Goal: Task Accomplishment & Management: Complete application form

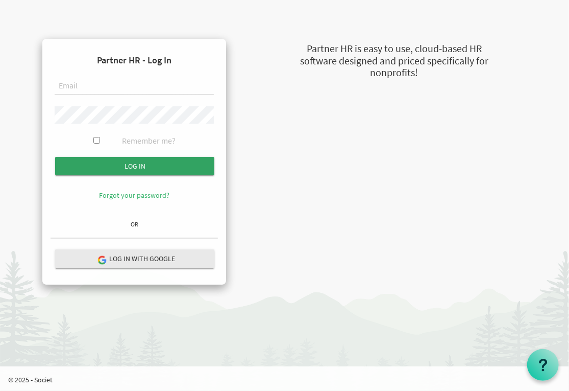
type input "[EMAIL_ADDRESS][DOMAIN_NAME]"
click at [115, 162] on input "submit" at bounding box center [134, 166] width 159 height 18
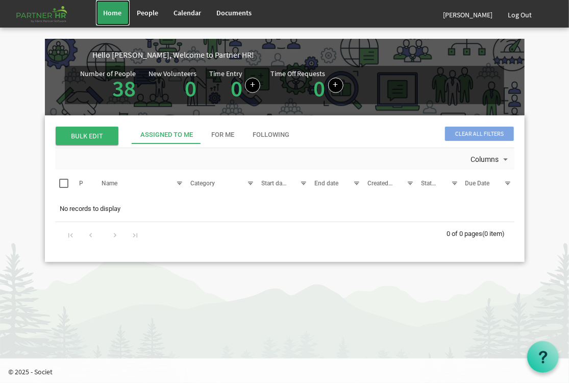
click at [115, 12] on span "Home" at bounding box center [113, 12] width 18 height 9
click at [231, 137] on div "For Me" at bounding box center [223, 135] width 23 height 10
click at [247, 90] on link at bounding box center [252, 85] width 15 height 15
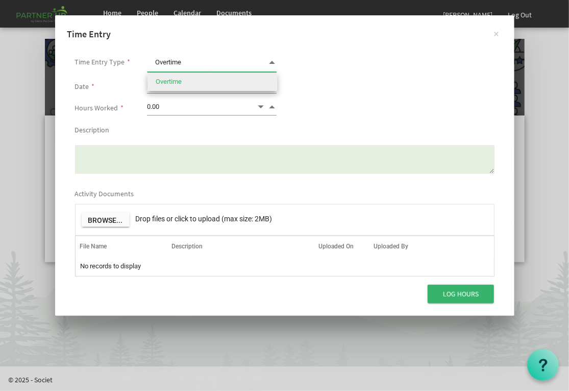
click at [275, 60] on span at bounding box center [272, 62] width 9 height 14
click at [271, 63] on span at bounding box center [272, 62] width 9 height 14
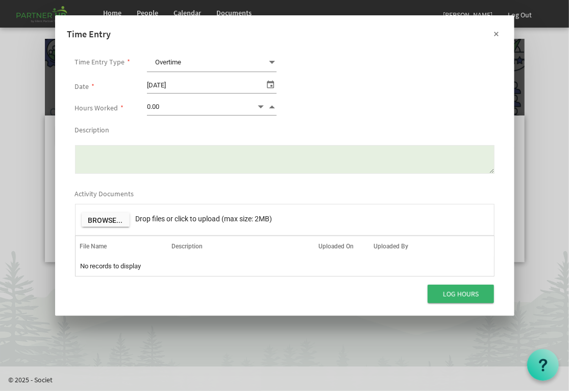
click at [496, 33] on button "×" at bounding box center [497, 33] width 26 height 26
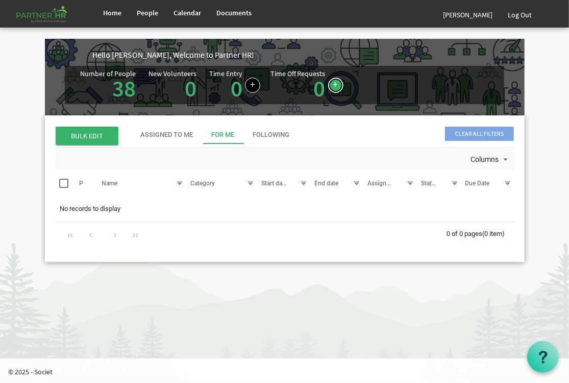
click at [332, 89] on link at bounding box center [335, 85] width 15 height 15
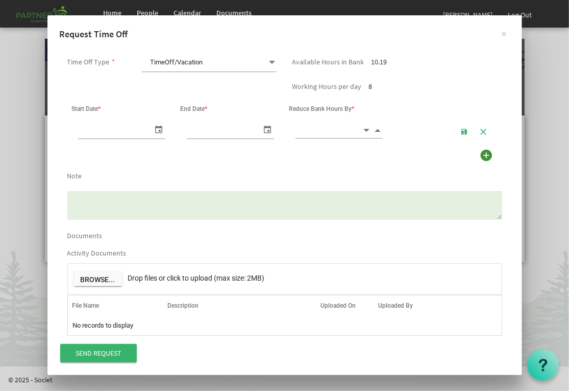
scroll to position [0, 11]
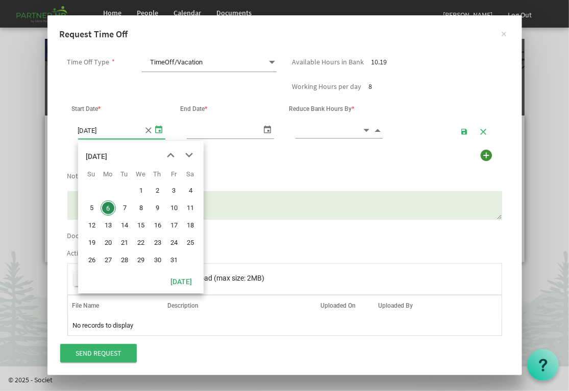
click at [159, 131] on span "select" at bounding box center [159, 129] width 12 height 15
click at [171, 155] on span "previous month" at bounding box center [171, 155] width 18 height 18
click at [158, 126] on span "select" at bounding box center [159, 129] width 12 height 15
click at [171, 154] on span "previous month" at bounding box center [171, 155] width 18 height 18
click at [107, 244] on span "22" at bounding box center [108, 242] width 15 height 15
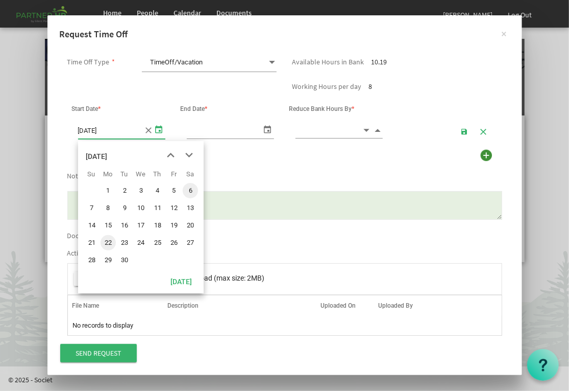
type input "9/22/2025"
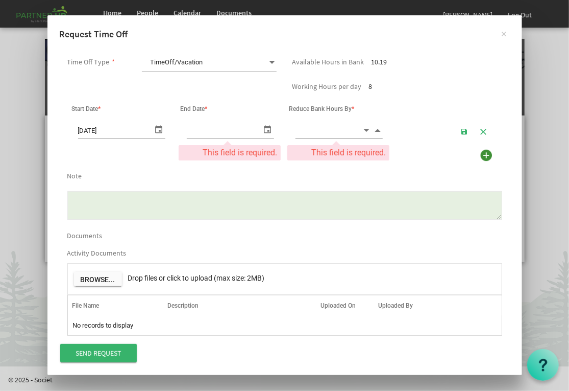
scroll to position [0, 0]
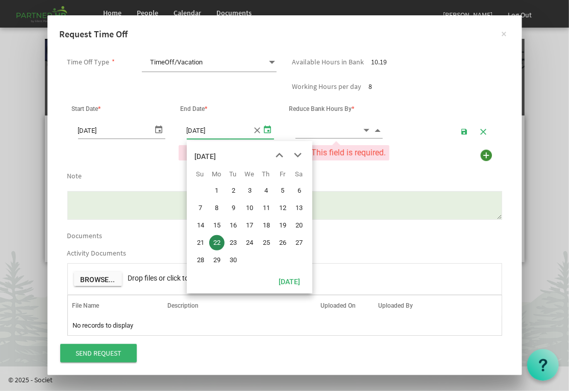
click at [264, 126] on span "select" at bounding box center [268, 129] width 12 height 15
click at [254, 243] on span "24" at bounding box center [250, 242] width 15 height 15
type input "9/24/2025"
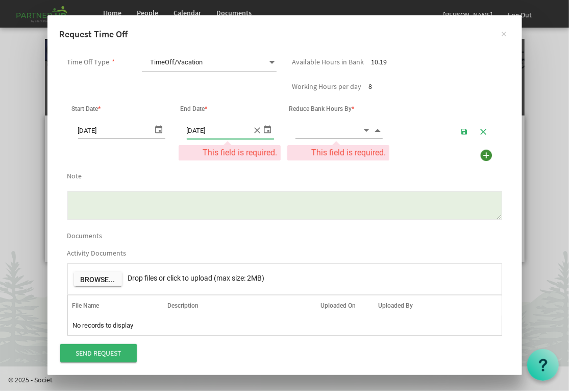
click at [343, 128] on input at bounding box center [329, 130] width 67 height 16
click at [367, 131] on span "Decrement value" at bounding box center [366, 130] width 9 height 12
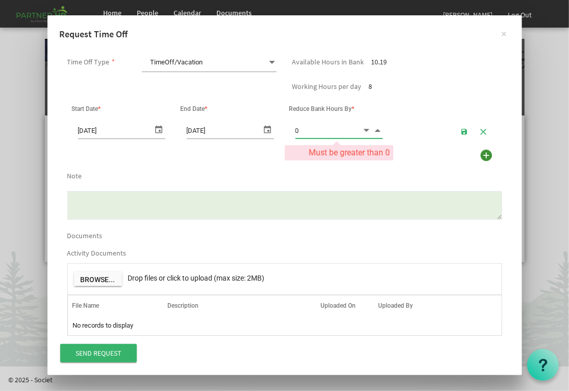
click at [379, 130] on span "Increment value" at bounding box center [378, 130] width 9 height 12
type input "1"
click at [195, 198] on textarea "Note" at bounding box center [284, 205] width 435 height 29
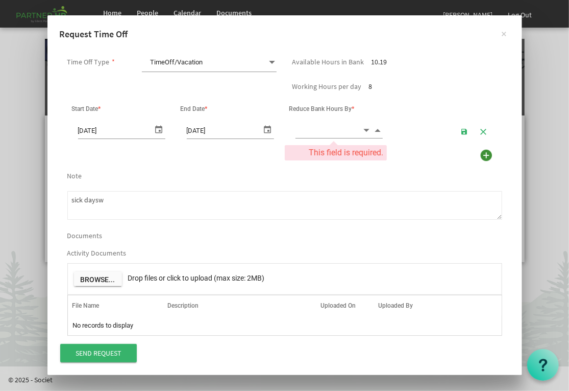
type textarea "sick daysw"
click at [276, 63] on span at bounding box center [272, 62] width 9 height 14
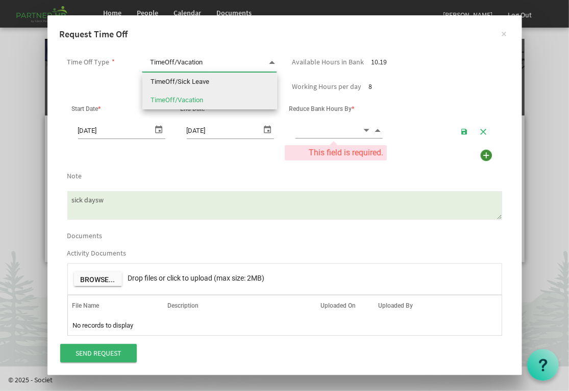
click at [216, 78] on li "TimeOff/Sick Leave" at bounding box center [209, 81] width 135 height 18
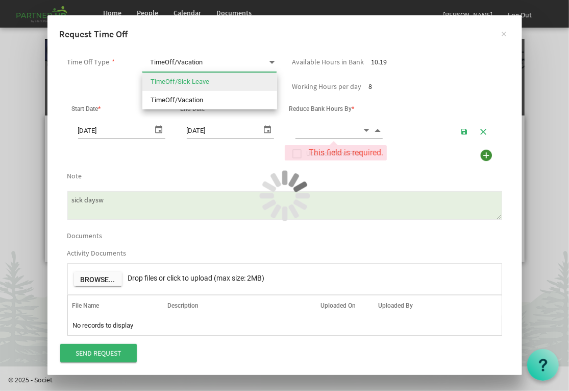
type input "TimeOff/Sick Leave"
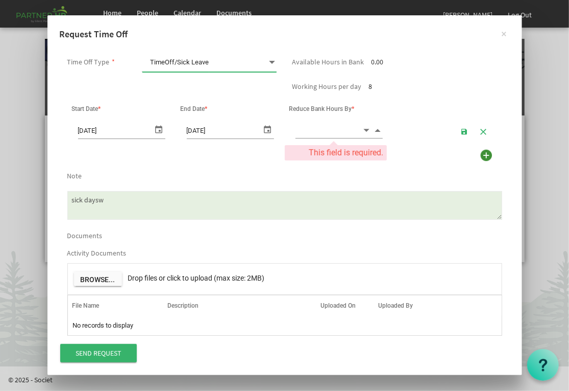
click at [366, 129] on span "Decrement value" at bounding box center [366, 130] width 9 height 12
click at [381, 128] on span "Increment value" at bounding box center [378, 130] width 9 height 12
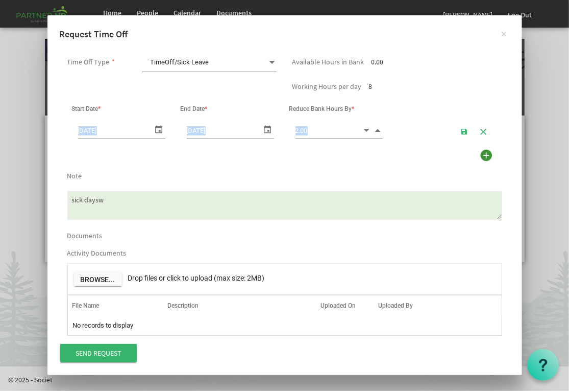
click at [380, 128] on span "Increment value" at bounding box center [378, 130] width 9 height 12
click at [380, 129] on span "Increment value" at bounding box center [378, 130] width 9 height 12
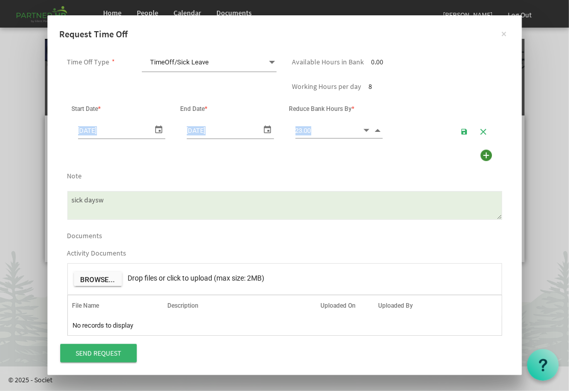
click at [380, 130] on span "Increment value" at bounding box center [378, 130] width 9 height 12
type input "24.00"
click at [348, 146] on div "OK OK Cancel IndexForEditing Start Date * End Date * Reduce Bank Hours By * Add…" at bounding box center [285, 121] width 450 height 52
click at [110, 200] on textarea "sick daysw" at bounding box center [284, 205] width 435 height 29
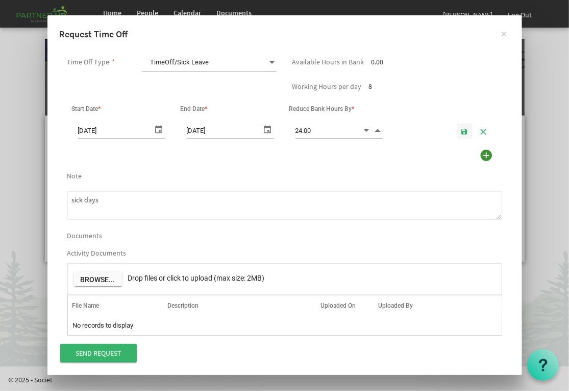
type textarea "sick days"
click at [467, 132] on span "button" at bounding box center [465, 132] width 7 height 8
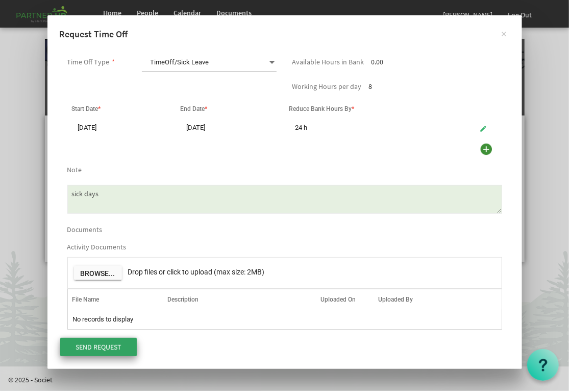
click at [100, 349] on input "Send Request" at bounding box center [98, 346] width 77 height 18
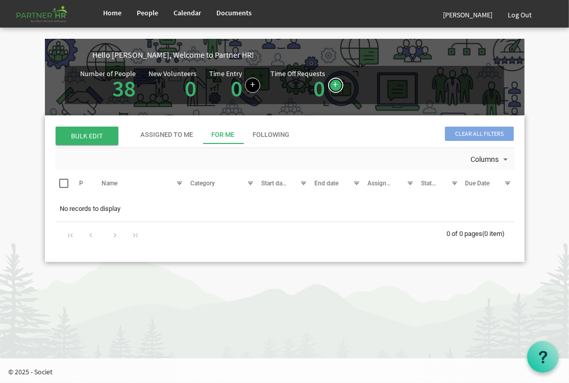
click at [331, 86] on link at bounding box center [335, 85] width 15 height 15
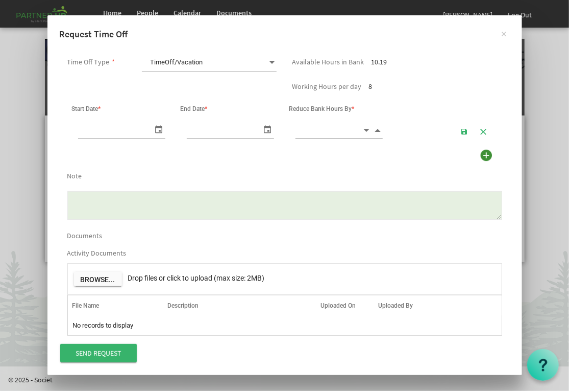
scroll to position [0, 11]
click at [155, 129] on span "select" at bounding box center [159, 129] width 12 height 15
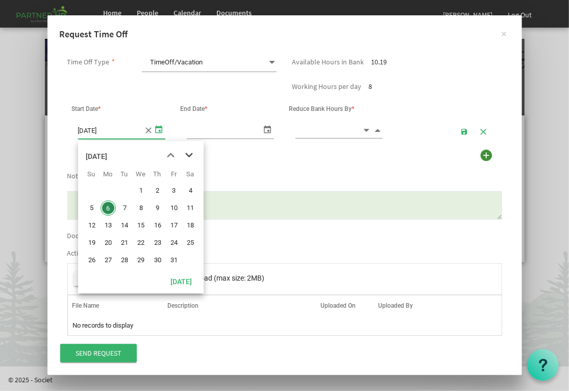
click at [188, 154] on span "next month" at bounding box center [189, 155] width 18 height 18
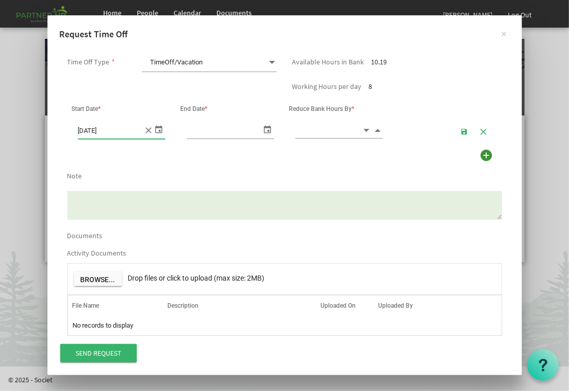
click at [164, 128] on span "select" at bounding box center [159, 129] width 12 height 15
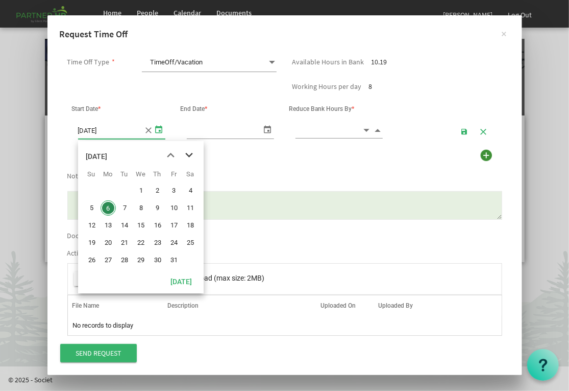
click at [190, 153] on span "next month" at bounding box center [189, 155] width 18 height 18
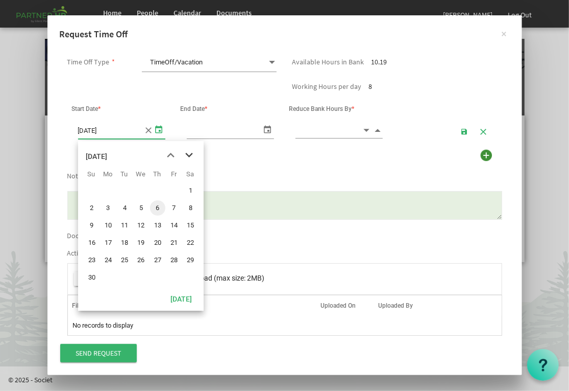
click at [186, 155] on span "next month" at bounding box center [189, 155] width 18 height 18
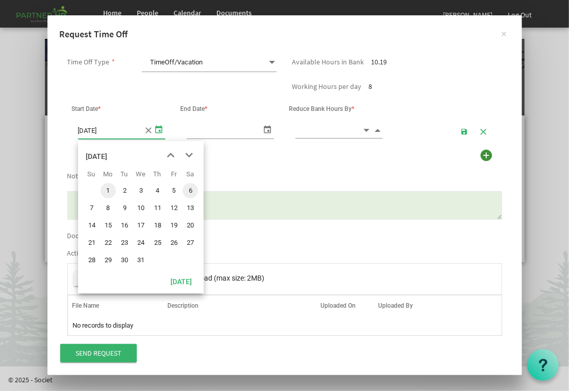
click at [105, 190] on span "1" at bounding box center [108, 190] width 15 height 15
type input "[DATE]"
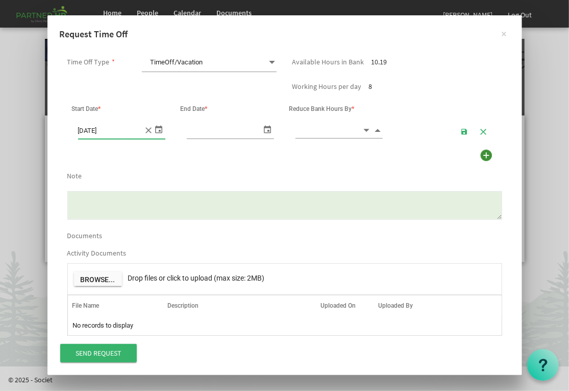
type input "[DATE]"
click at [271, 133] on span "select" at bounding box center [268, 129] width 12 height 15
click at [311, 130] on input at bounding box center [329, 130] width 67 height 16
type input "8.00"
click at [304, 159] on div "Use Lieu Time First" at bounding box center [285, 157] width 450 height 20
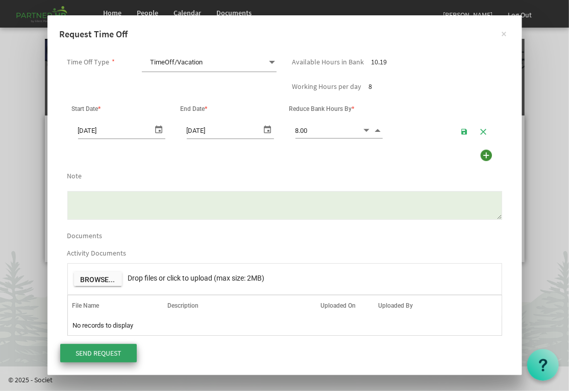
click at [109, 352] on input "Send Request" at bounding box center [98, 353] width 77 height 18
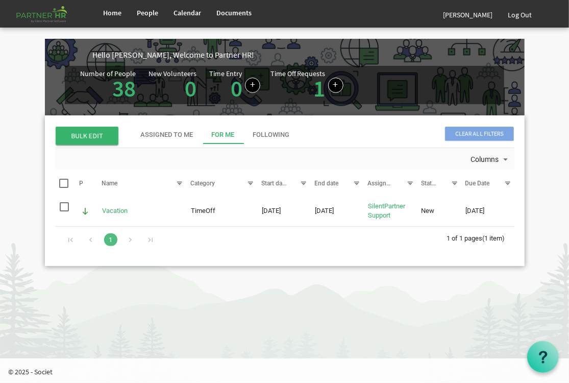
click at [412, 182] on div at bounding box center [410, 183] width 11 height 11
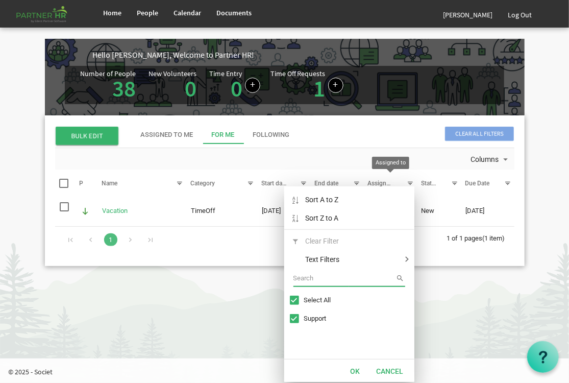
click at [412, 182] on div at bounding box center [410, 183] width 11 height 11
click at [387, 371] on button "Cancel" at bounding box center [390, 371] width 40 height 14
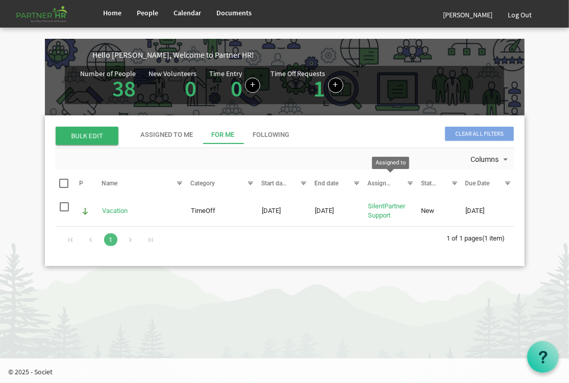
click at [408, 182] on div at bounding box center [410, 183] width 11 height 11
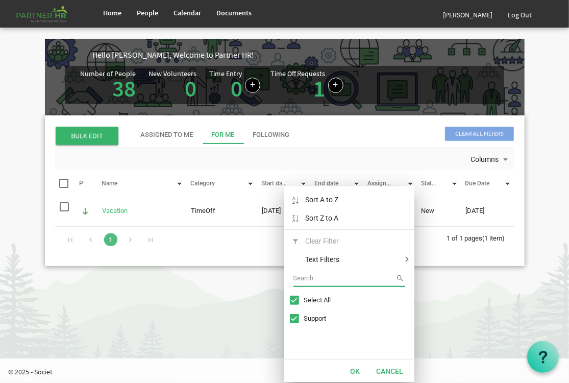
click at [294, 318] on span "Excel filter dialog" at bounding box center [294, 318] width 9 height 9
checkbox input "false"
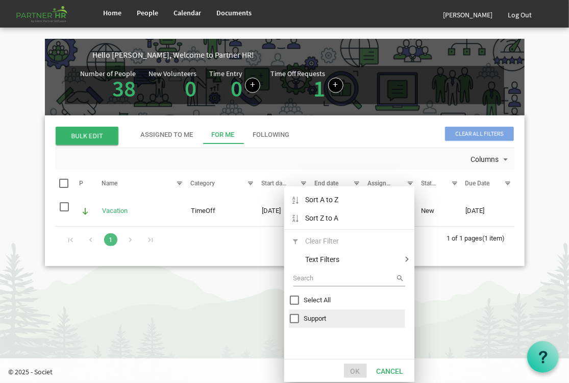
click at [308, 280] on input "Excel filter dialog" at bounding box center [345, 278] width 103 height 15
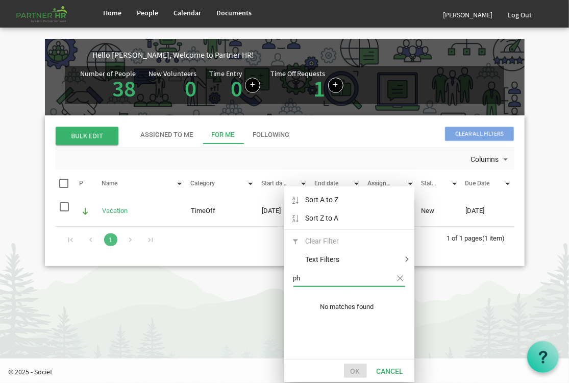
type input "p"
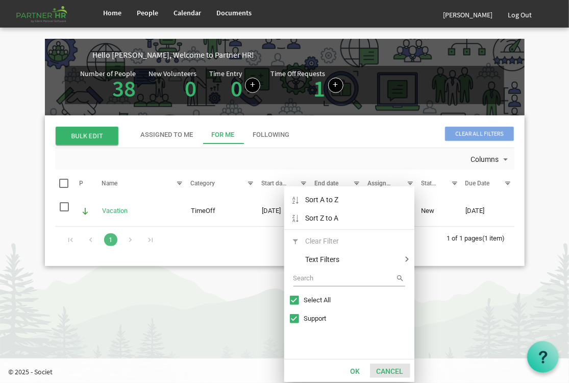
click at [397, 364] on button "Cancel" at bounding box center [390, 371] width 40 height 14
